Goal: Complete application form

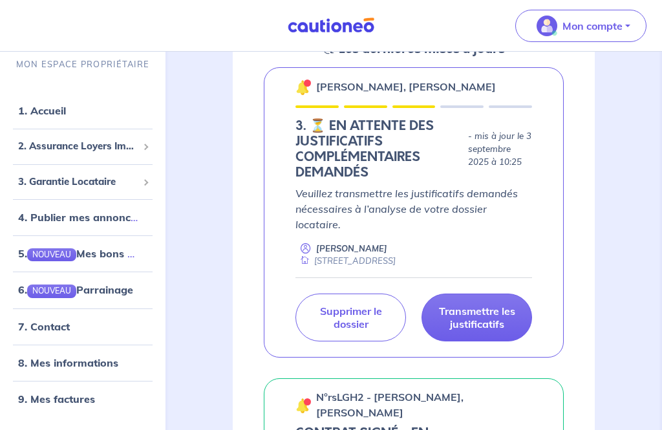
scroll to position [217, 0]
click at [488, 305] on p "Transmettre les justificatifs" at bounding box center [477, 318] width 78 height 26
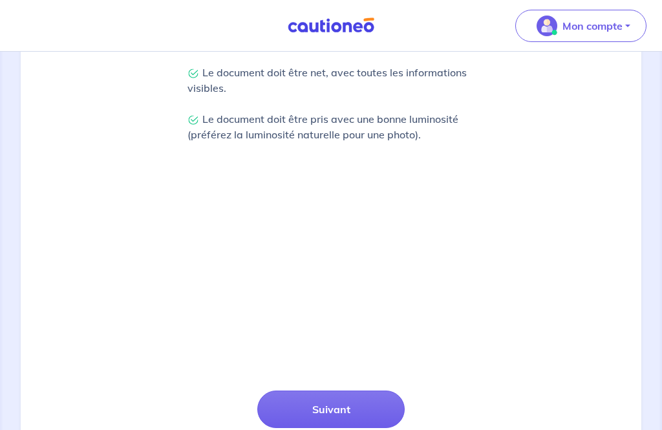
scroll to position [393, 0]
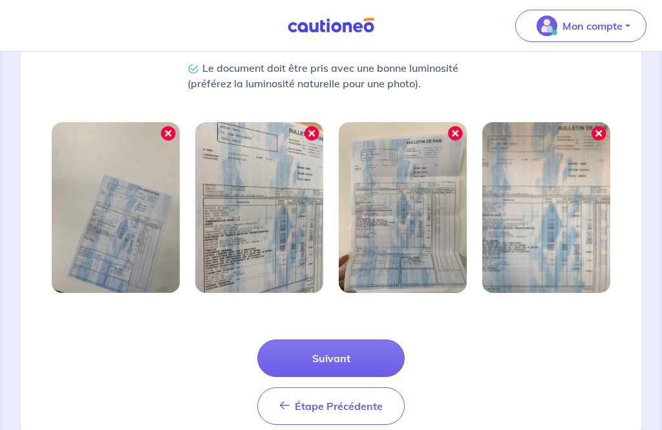
click at [363, 355] on button "Suivant" at bounding box center [330, 359] width 147 height 38
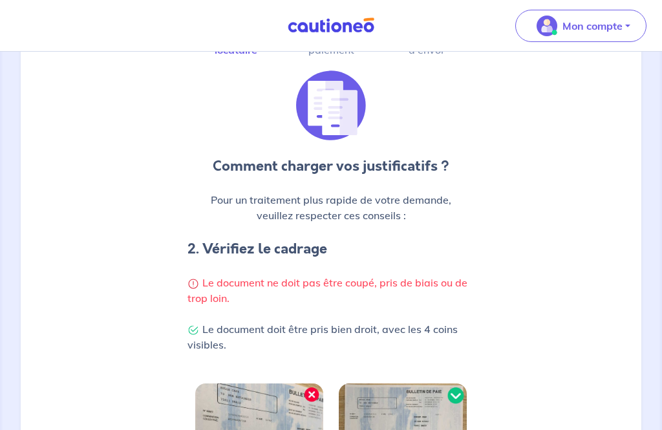
scroll to position [346, 0]
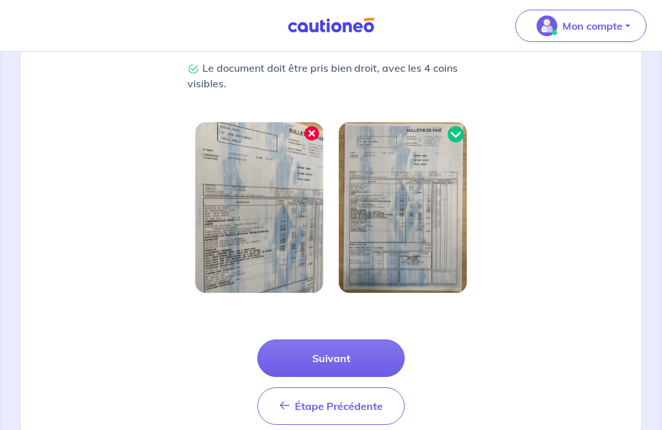
click at [358, 354] on button "Suivant" at bounding box center [330, 359] width 147 height 38
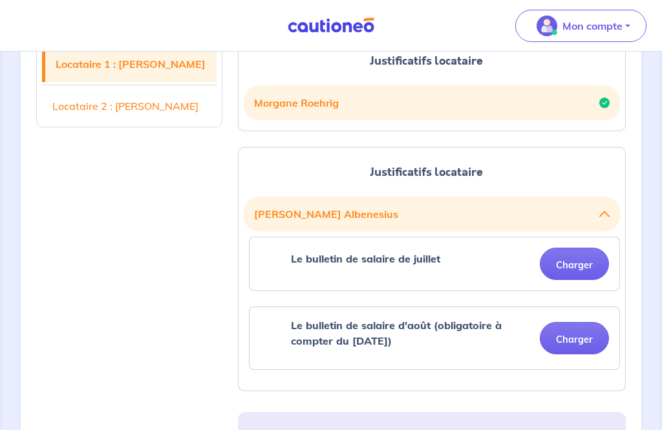
scroll to position [338, 0]
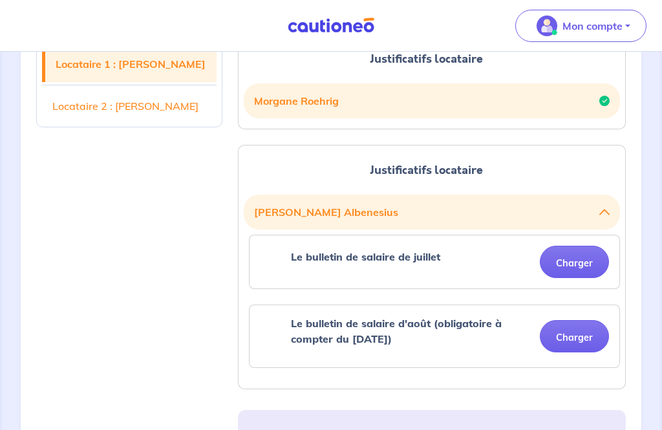
click at [581, 258] on button "Charger" at bounding box center [574, 262] width 69 height 32
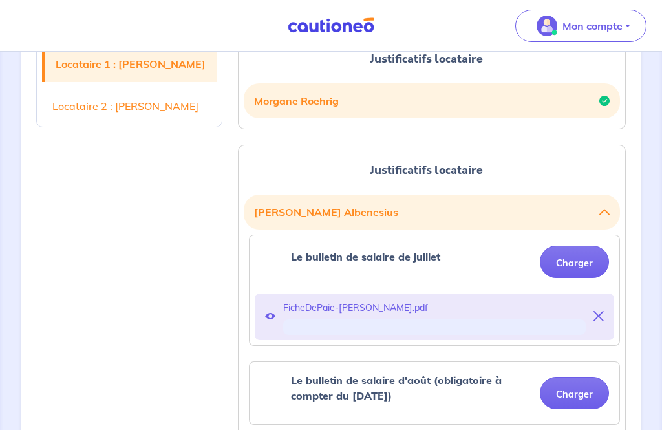
scroll to position [339, 0]
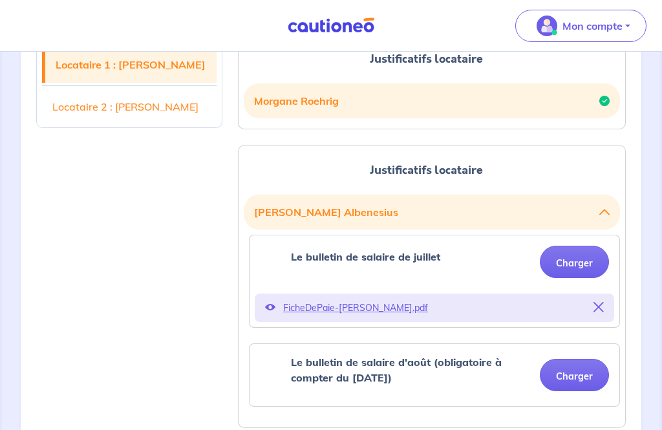
click at [586, 381] on button "Charger" at bounding box center [574, 375] width 69 height 32
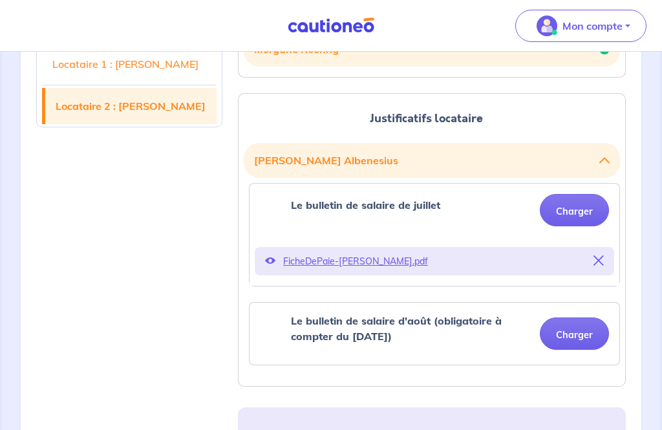
scroll to position [391, 0]
click at [586, 336] on button "Charger" at bounding box center [574, 333] width 69 height 32
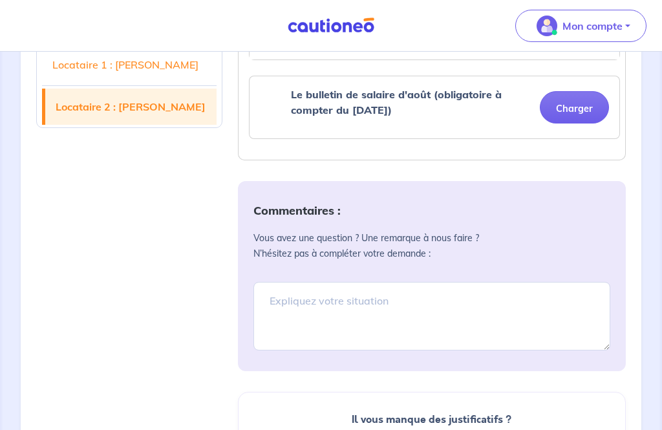
scroll to position [638, 0]
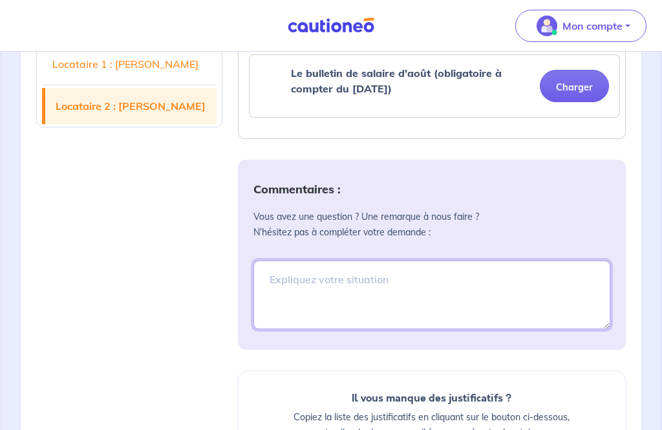
click at [307, 292] on textarea at bounding box center [431, 295] width 357 height 69
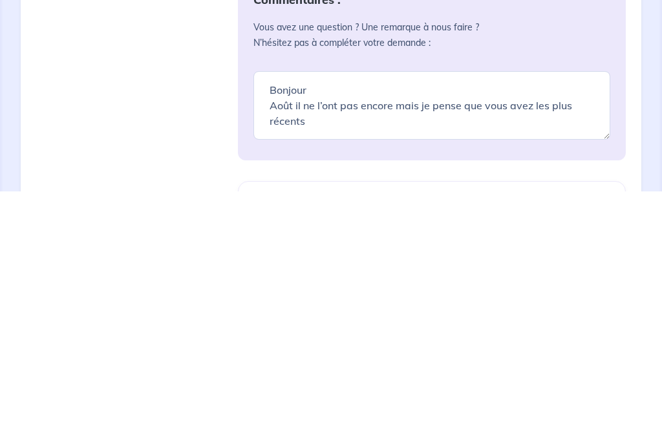
scroll to position [876, 0]
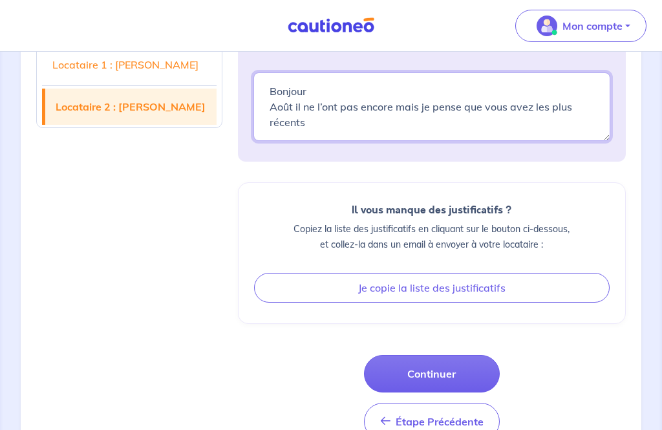
type textarea "Bonjour Août il ne l’ont pas encore mais je pense que vous avez les plus récents"
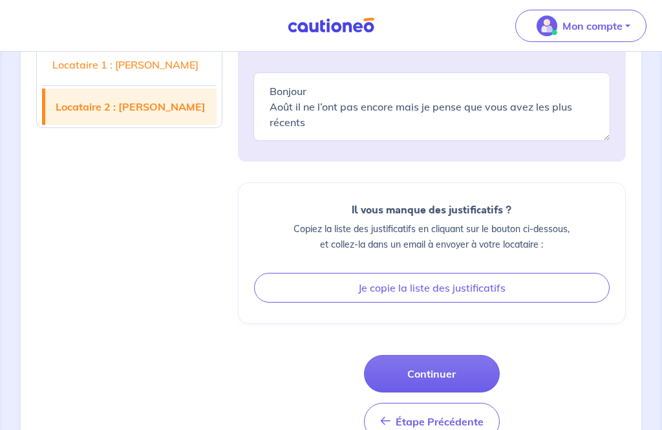
click at [458, 369] on button "Continuer" at bounding box center [432, 374] width 136 height 38
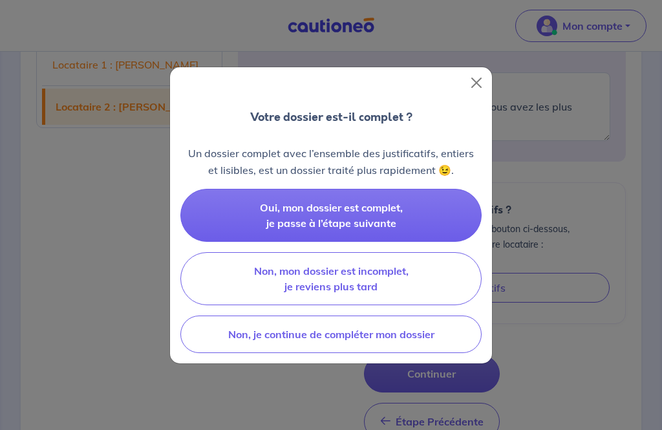
click at [374, 230] on span "Oui, mon dossier est complet, je passe à l’étape suivante" at bounding box center [331, 215] width 143 height 28
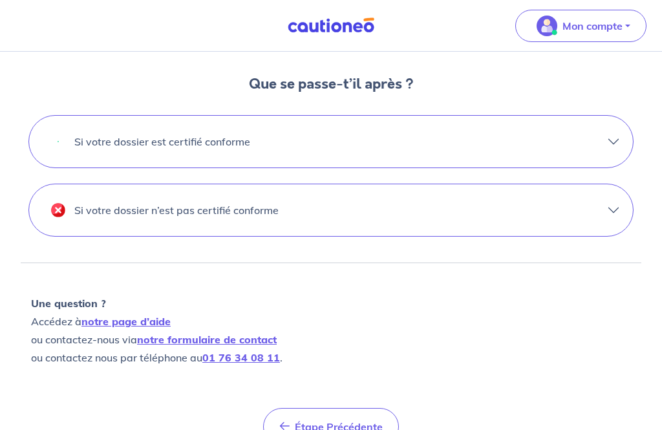
scroll to position [438, 0]
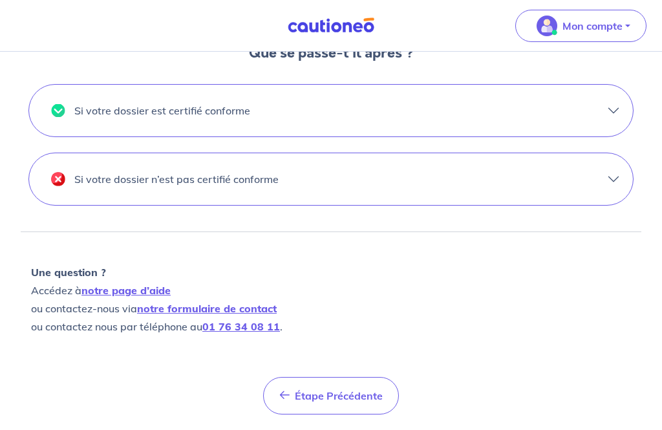
click at [358, 398] on span "Étape Précédente" at bounding box center [339, 395] width 88 height 13
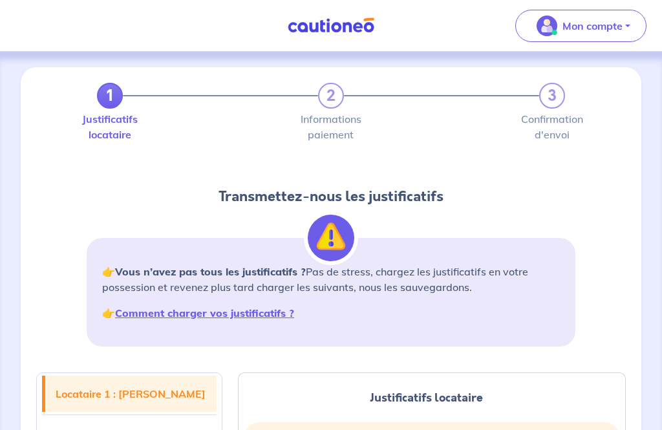
click at [589, 25] on p "Mon compte" at bounding box center [593, 26] width 60 height 16
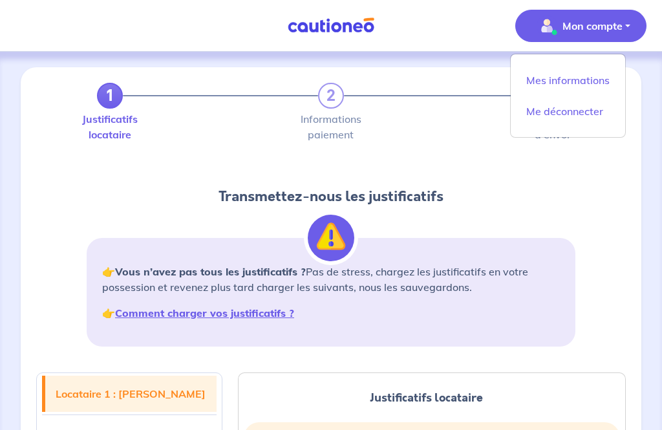
click at [592, 78] on link "Mes informations" at bounding box center [568, 80] width 104 height 21
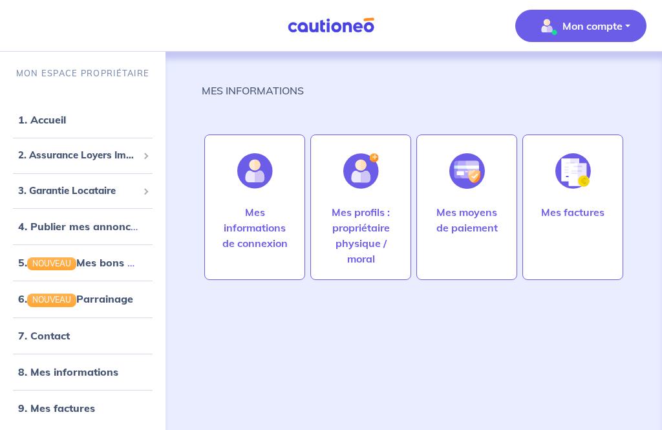
click at [589, 204] on div at bounding box center [573, 171] width 56 height 67
